Goal: Transaction & Acquisition: Purchase product/service

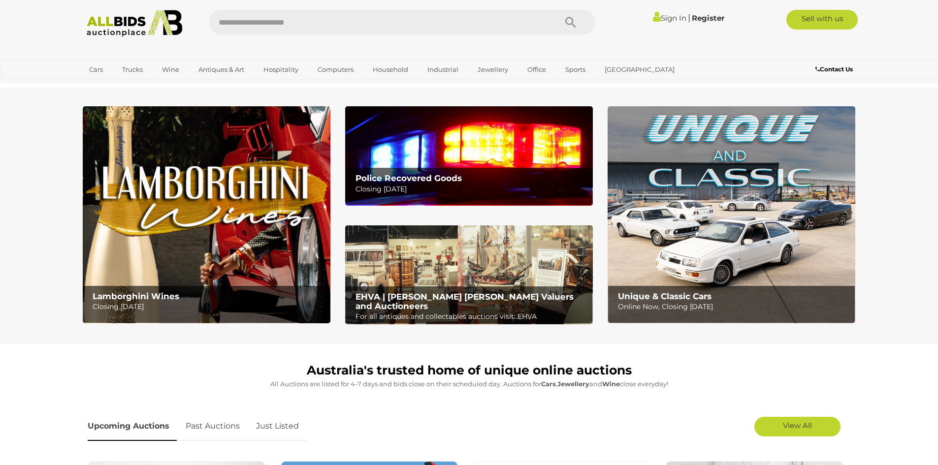
click at [317, 20] on input "text" at bounding box center [378, 22] width 338 height 25
click at [310, 24] on input "text" at bounding box center [378, 22] width 338 height 25
type input "******"
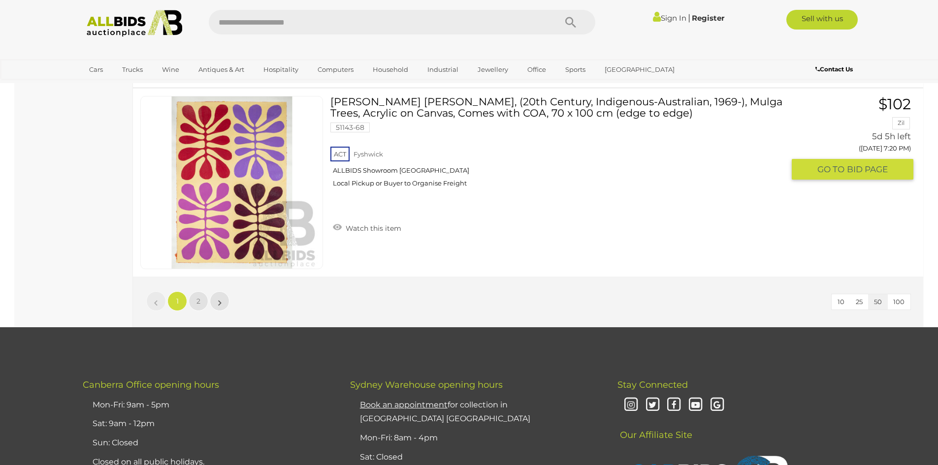
scroll to position [9357, 0]
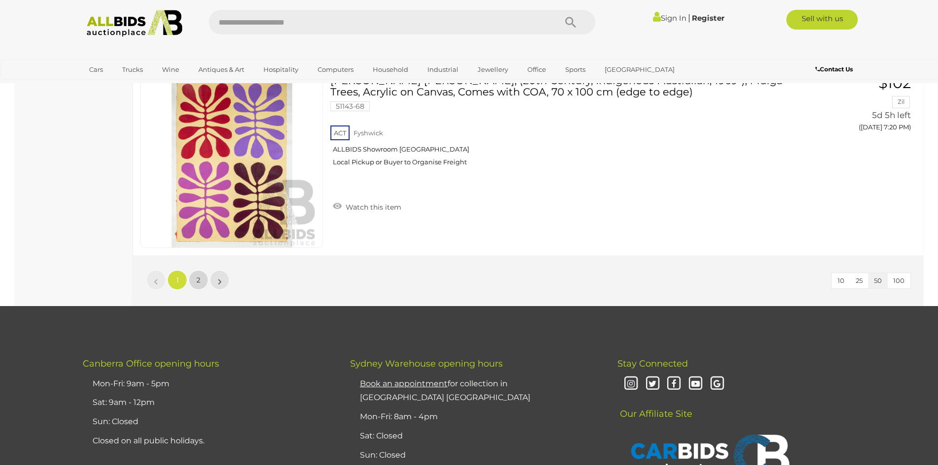
click at [195, 284] on link "2" at bounding box center [199, 280] width 20 height 20
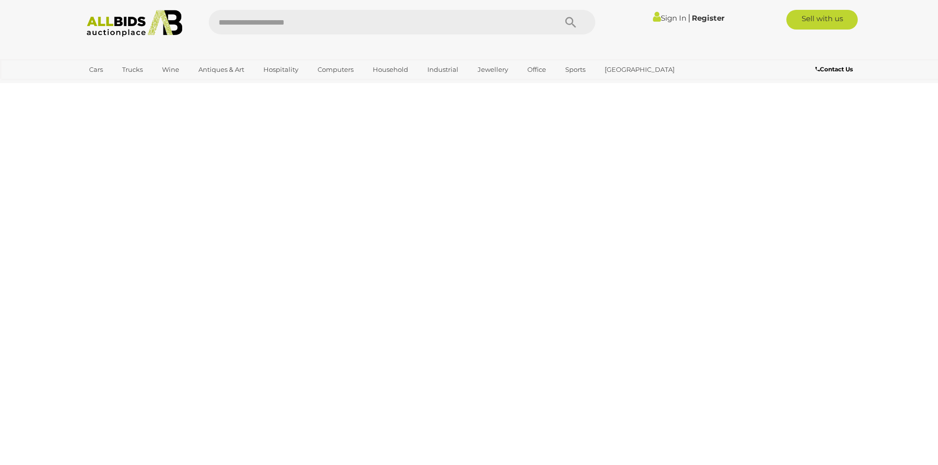
scroll to position [0, 0]
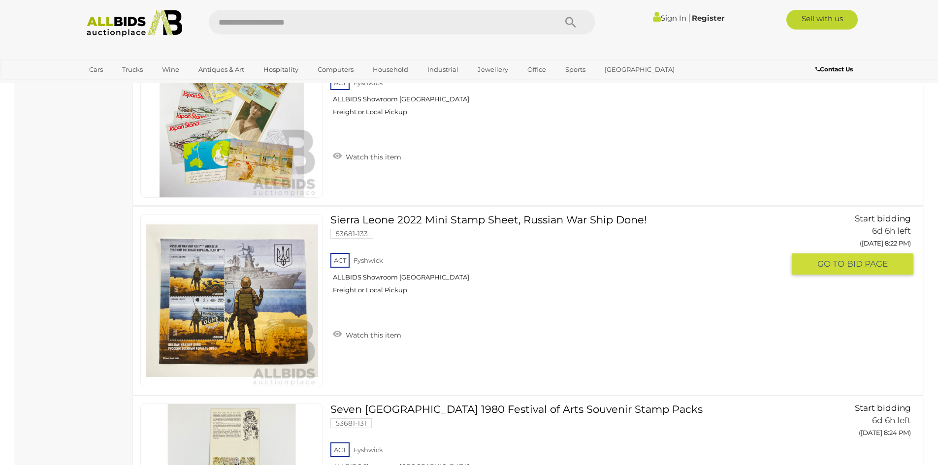
scroll to position [1822, 0]
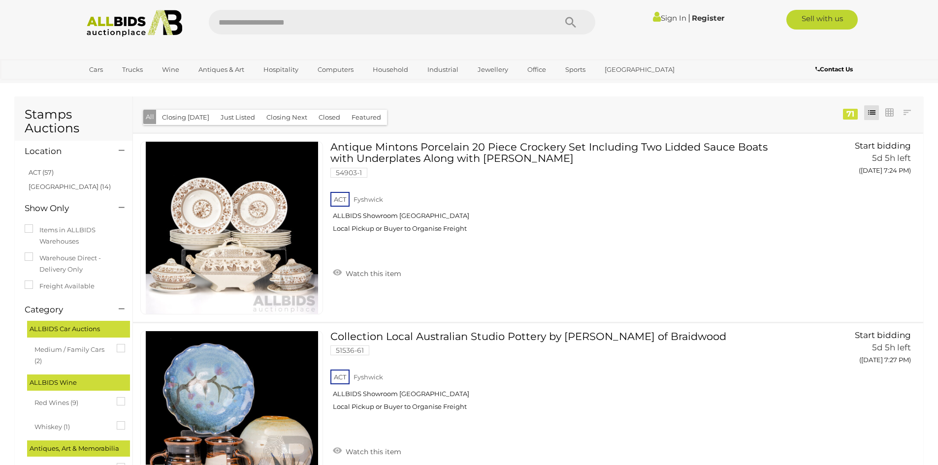
scroll to position [1822, 0]
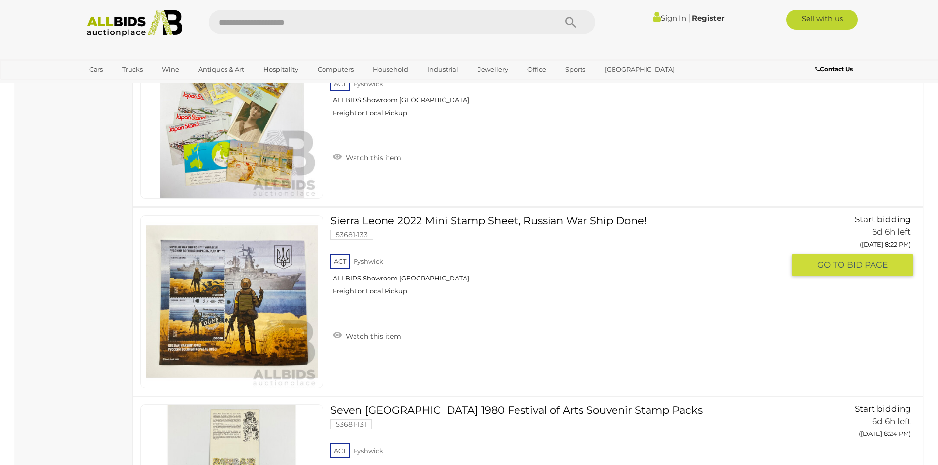
click at [457, 221] on link "Sierra Leone 2022 Mini Stamp Sheet, Russian War Ship Done! 53681-133 ACT Fyshwi…" at bounding box center [561, 259] width 446 height 88
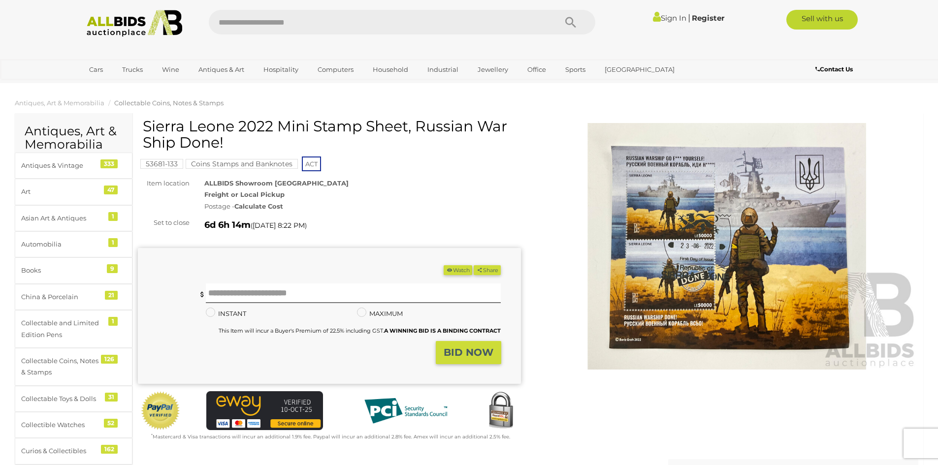
drag, startPoint x: 233, startPoint y: 144, endPoint x: 143, endPoint y: 124, distance: 92.4
click at [143, 124] on h1 "Sierra Leone 2022 Mini Stamp Sheet, Russian War Ship Done!" at bounding box center [331, 134] width 376 height 33
copy h1 "Sierra Leone 2022 Mini Stamp Sheet, Russian War Ship Done!"
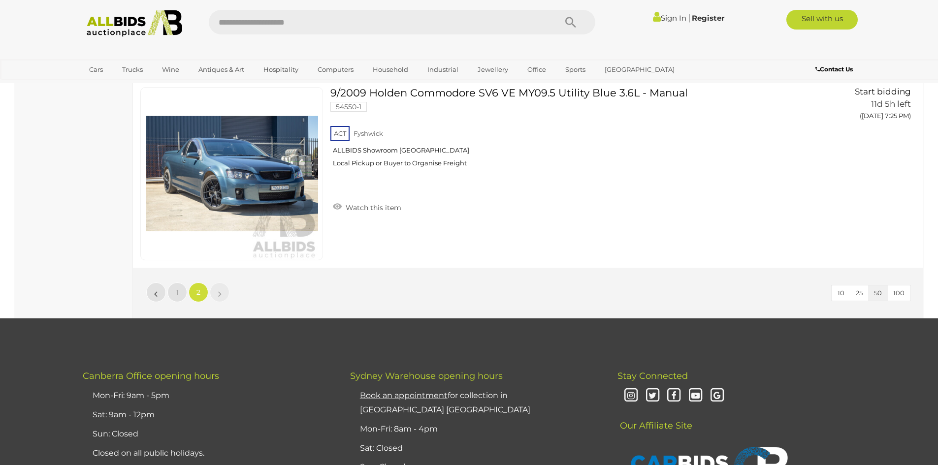
scroll to position [4047, 0]
